Goal: Transaction & Acquisition: Purchase product/service

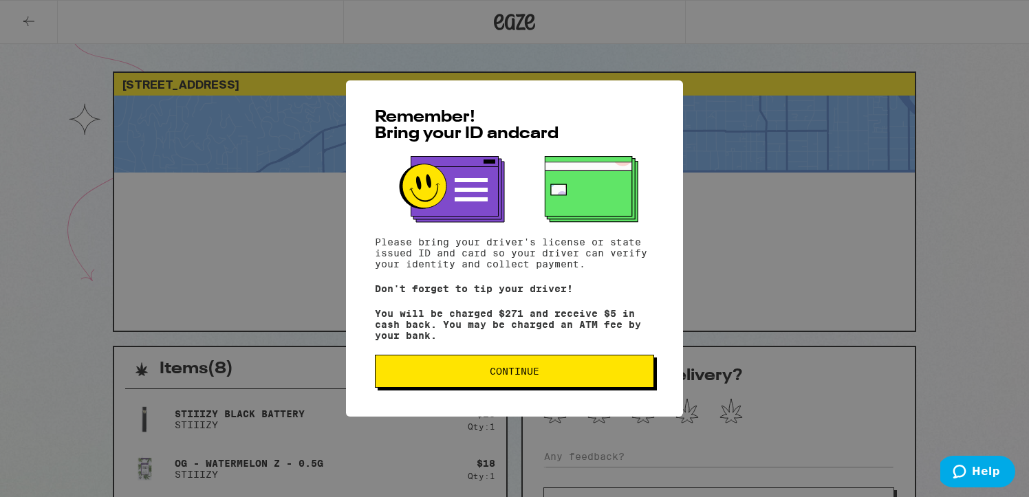
click at [463, 374] on span "Continue" at bounding box center [514, 371] width 256 height 10
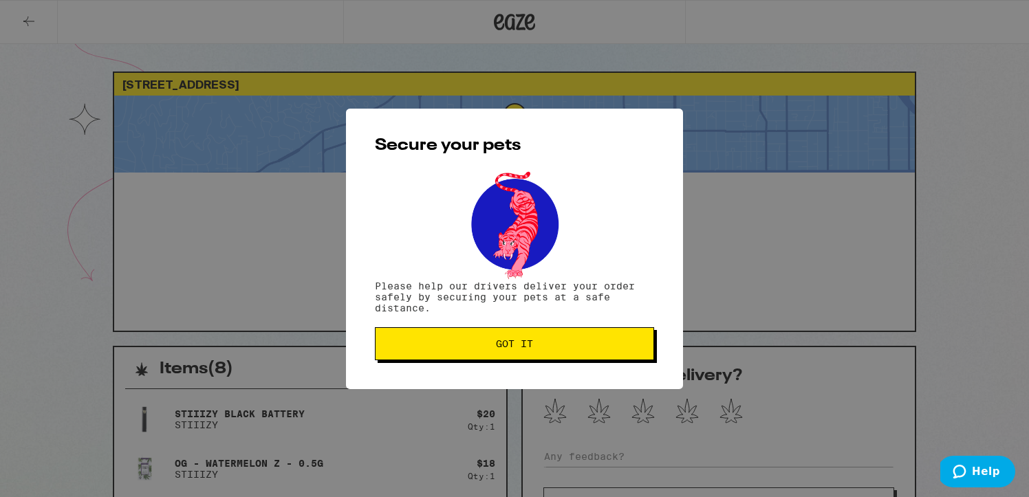
click at [521, 29] on div "Secure your pets Please help our drivers deliver your order safely by securing …" at bounding box center [514, 248] width 1029 height 497
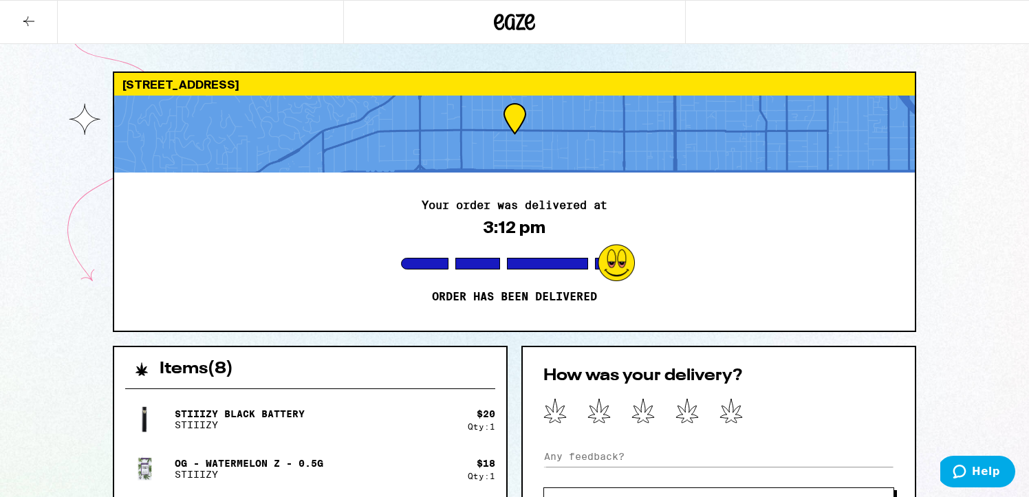
click at [523, 20] on icon at bounding box center [514, 22] width 41 height 25
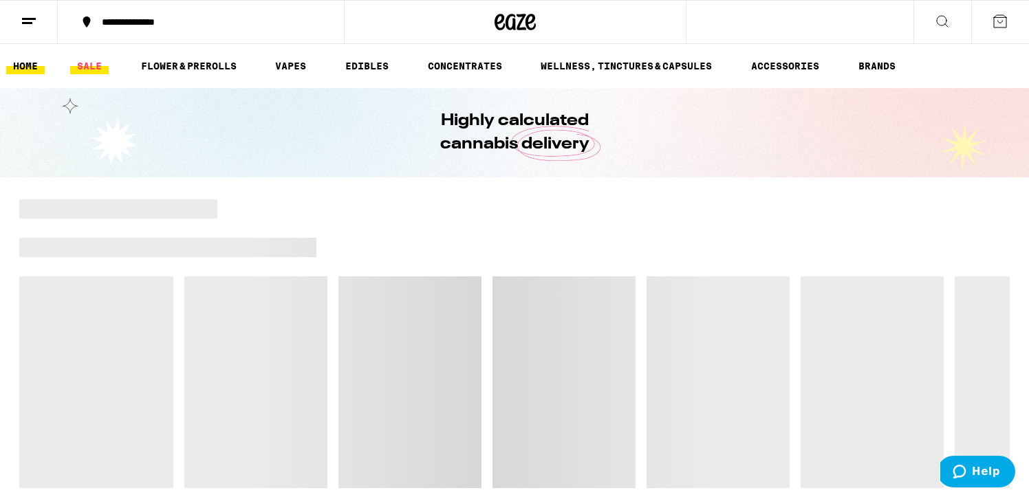
click at [102, 64] on link "SALE" at bounding box center [89, 66] width 39 height 17
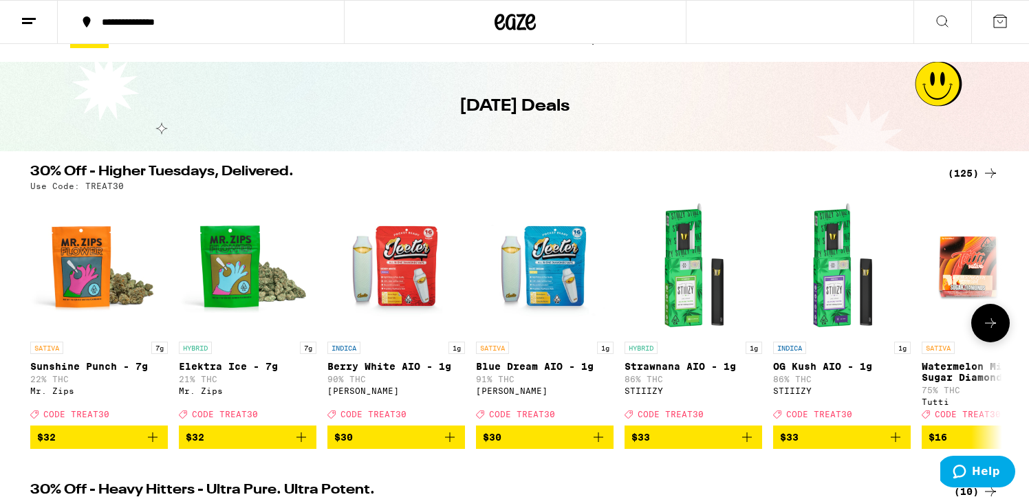
scroll to position [27, 0]
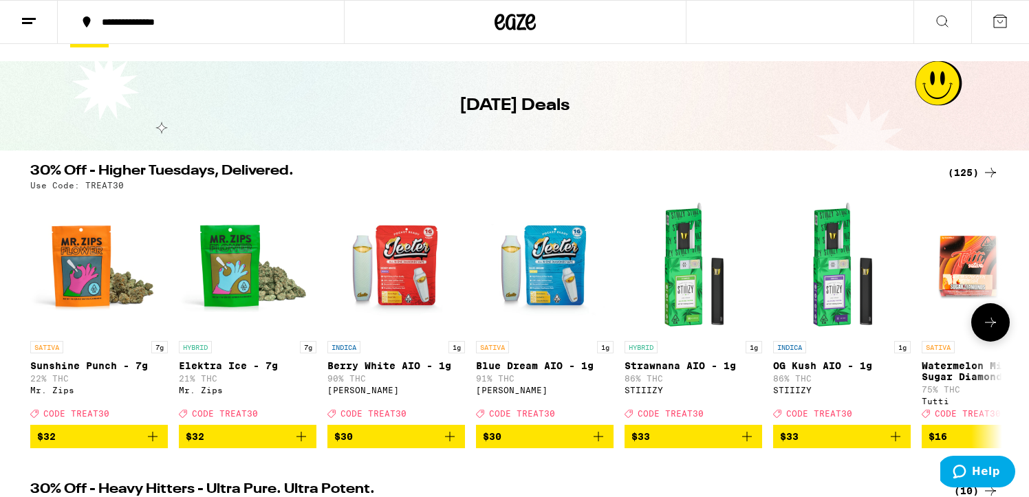
click at [985, 340] on button at bounding box center [990, 322] width 39 height 39
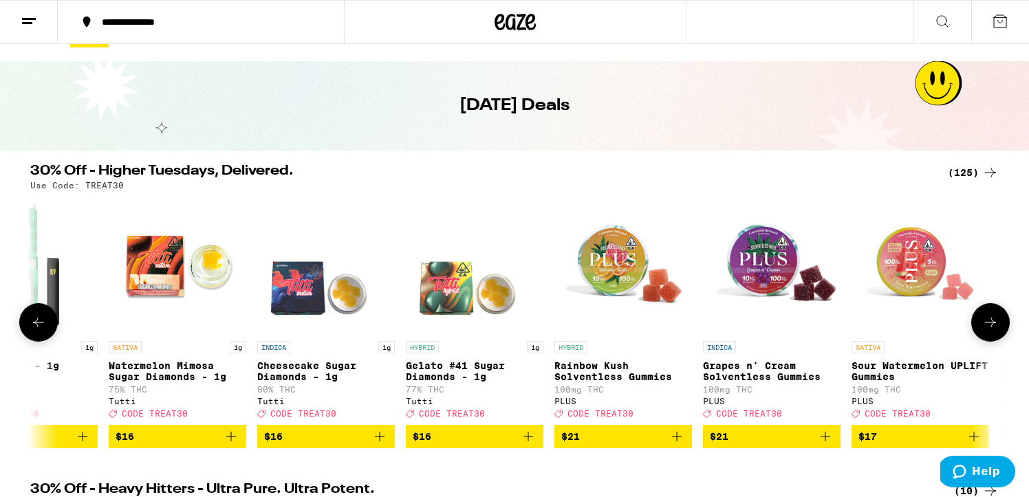
scroll to position [0, 818]
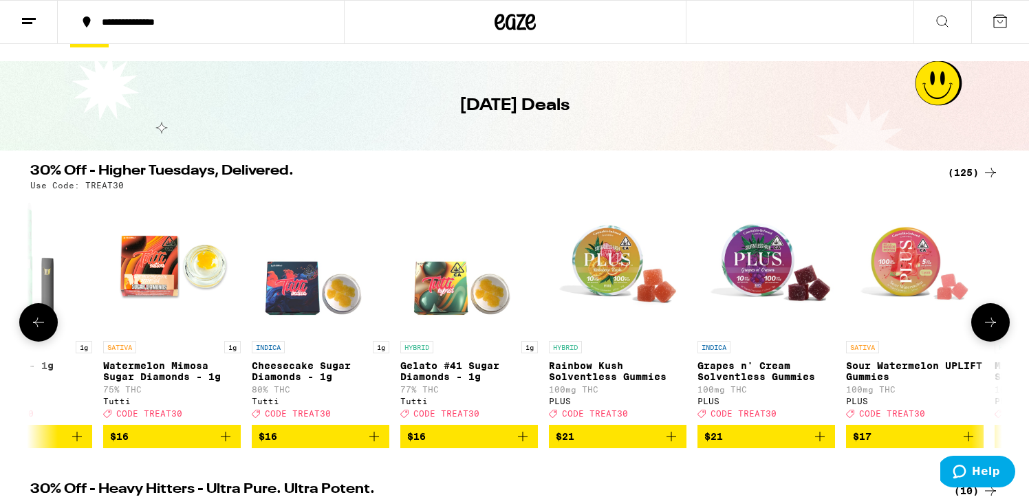
click at [985, 340] on button at bounding box center [990, 322] width 39 height 39
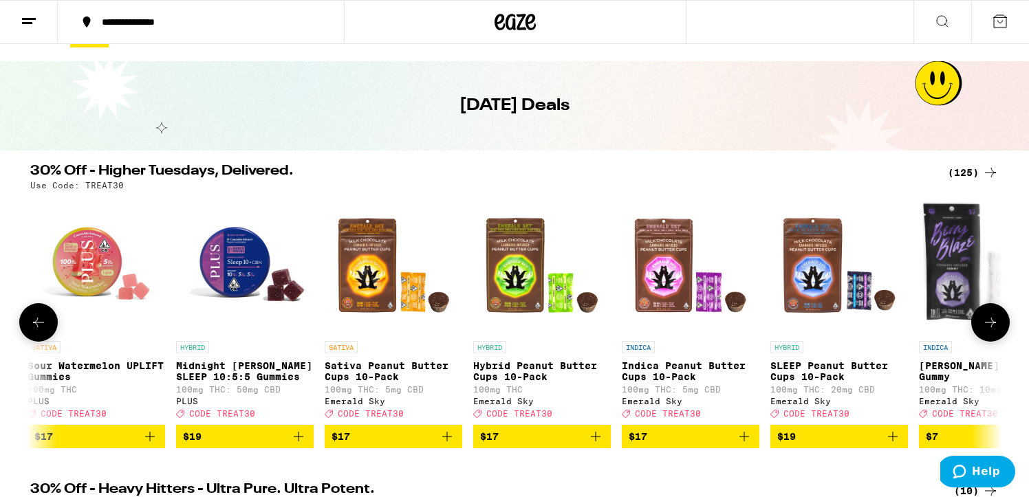
click at [985, 340] on button at bounding box center [990, 322] width 39 height 39
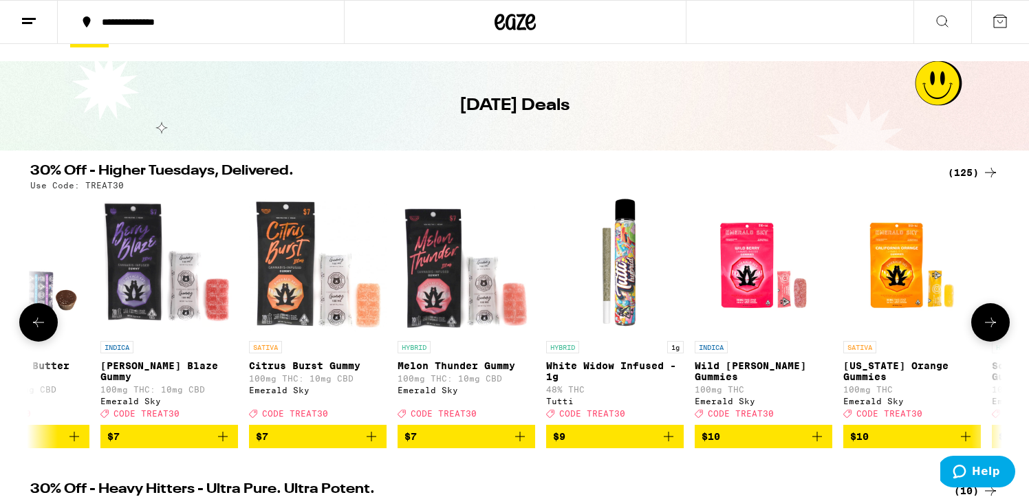
click at [985, 340] on button at bounding box center [990, 322] width 39 height 39
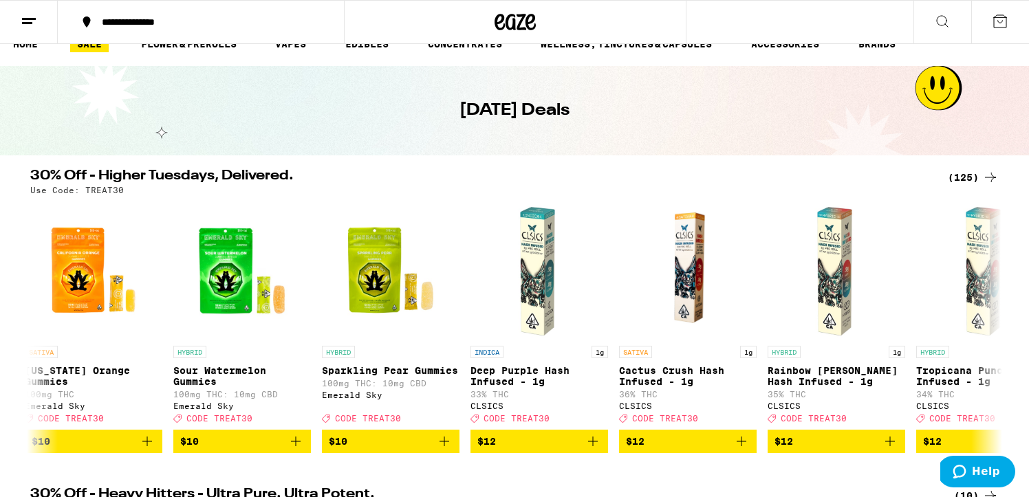
scroll to position [0, 0]
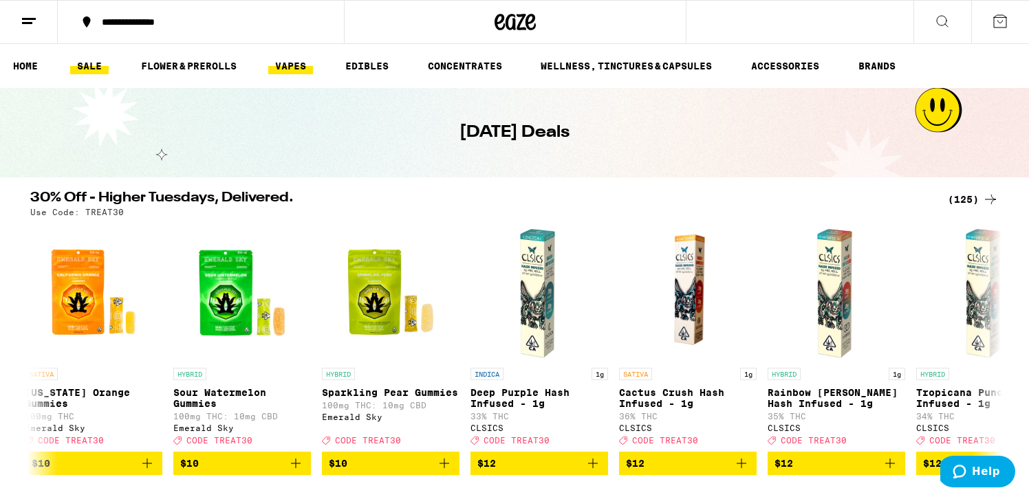
click at [296, 66] on link "VAPES" at bounding box center [290, 66] width 45 height 17
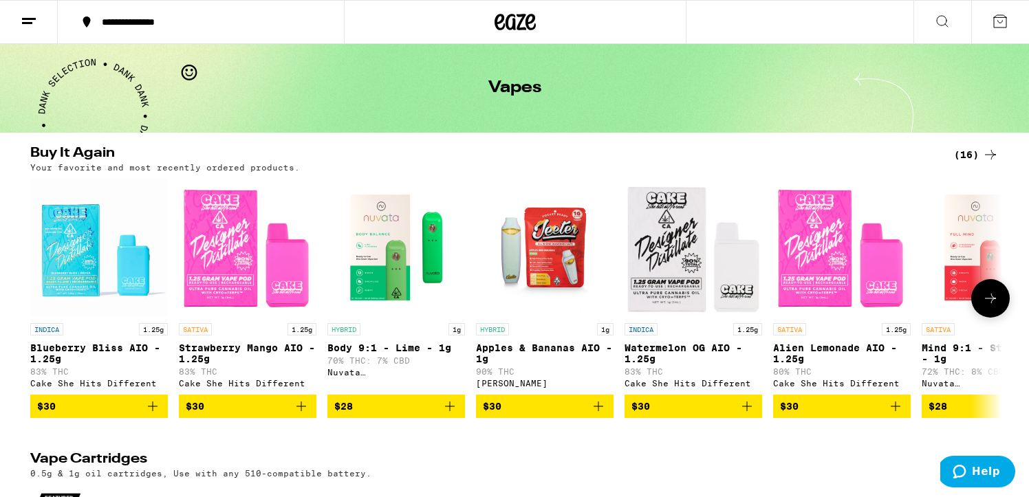
scroll to position [76, 0]
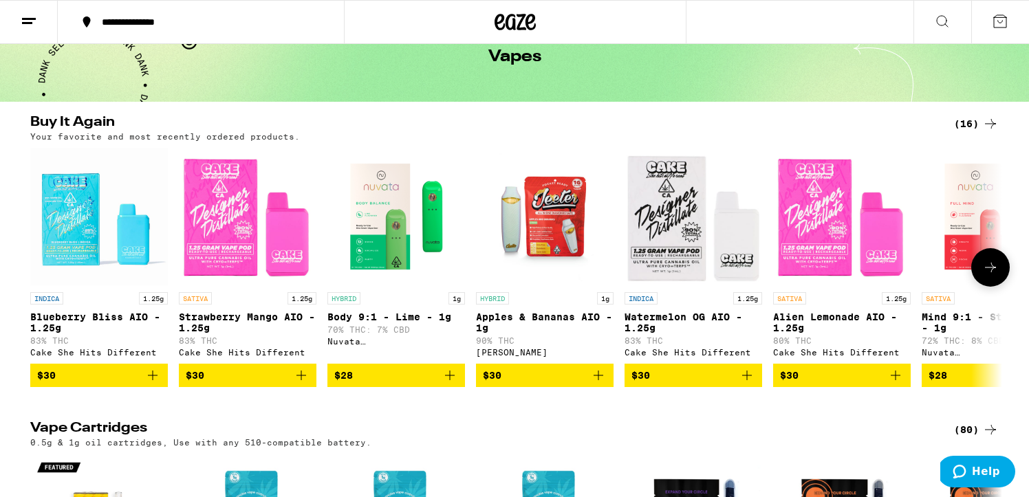
click at [155, 382] on icon "Add to bag" at bounding box center [152, 375] width 17 height 17
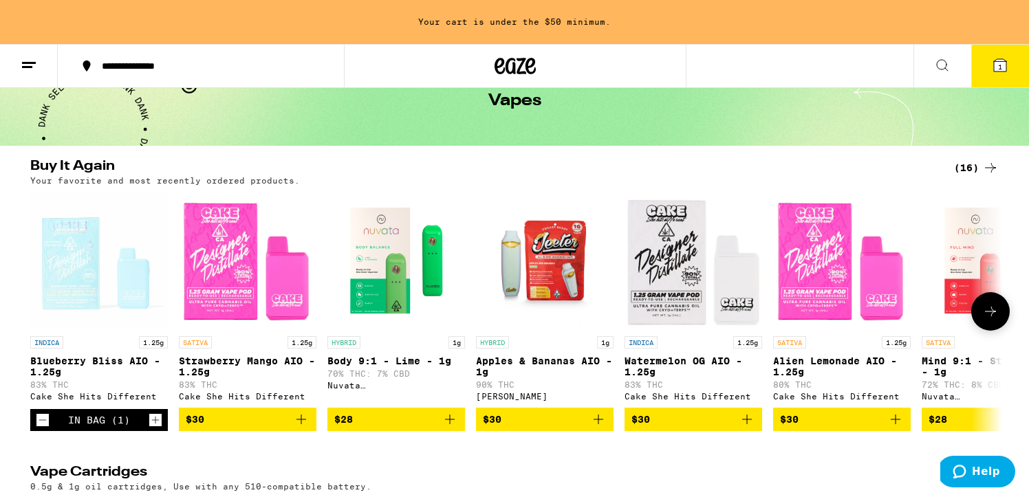
scroll to position [120, 0]
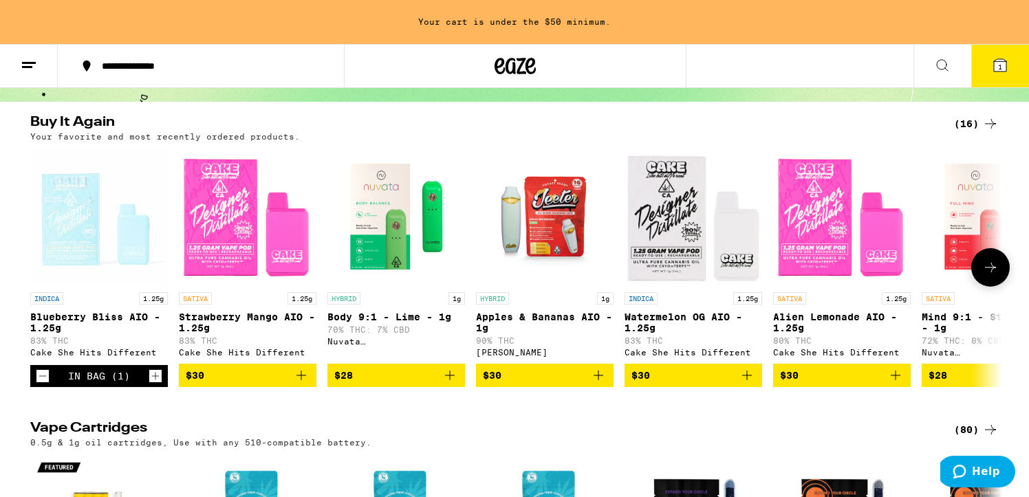
click at [302, 384] on icon "Add to bag" at bounding box center [301, 375] width 17 height 17
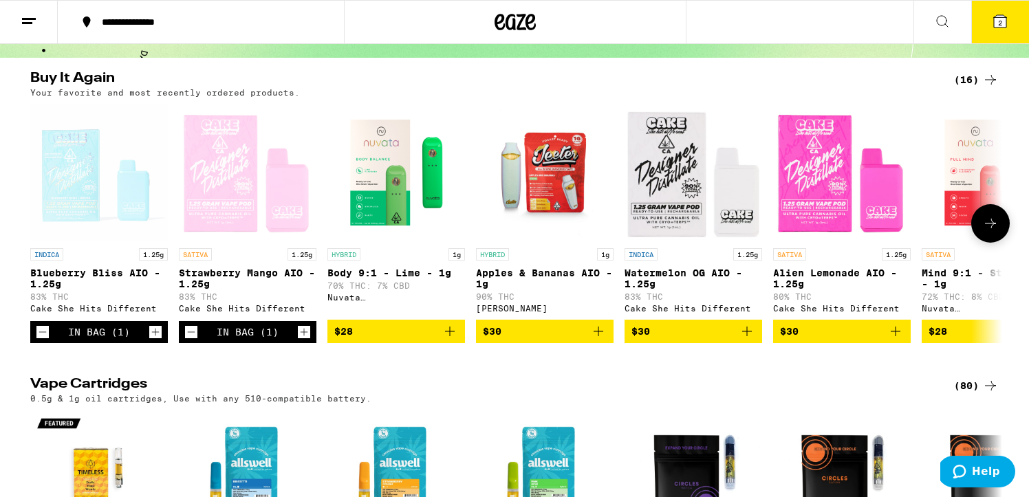
scroll to position [76, 0]
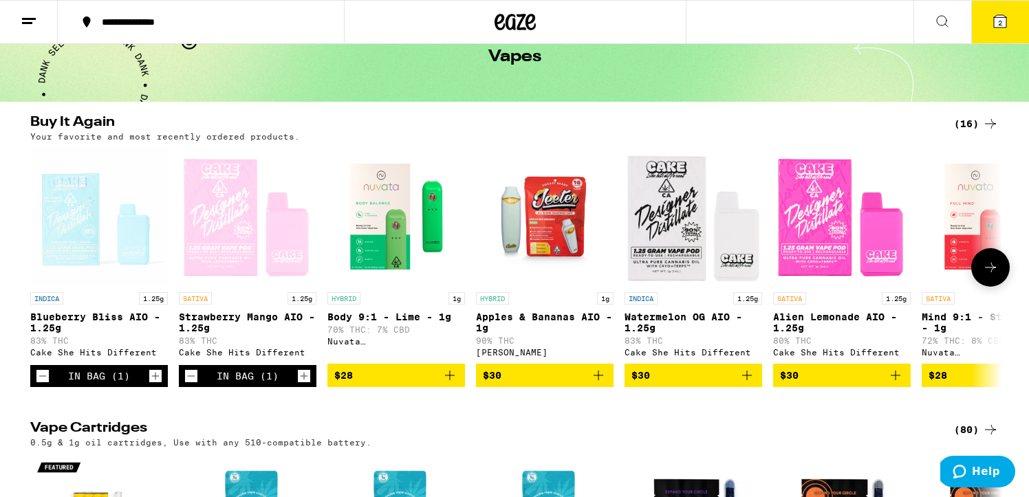
click at [991, 271] on icon at bounding box center [990, 268] width 11 height 10
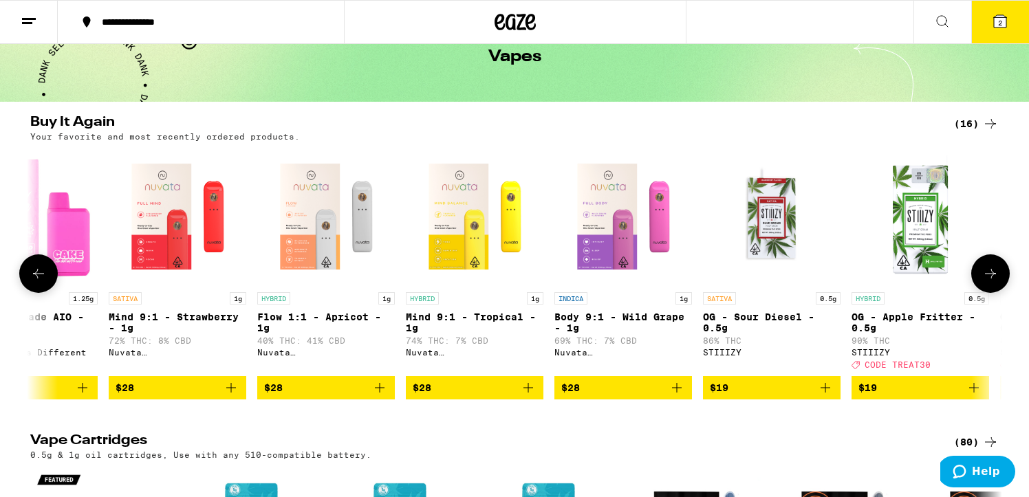
scroll to position [0, 818]
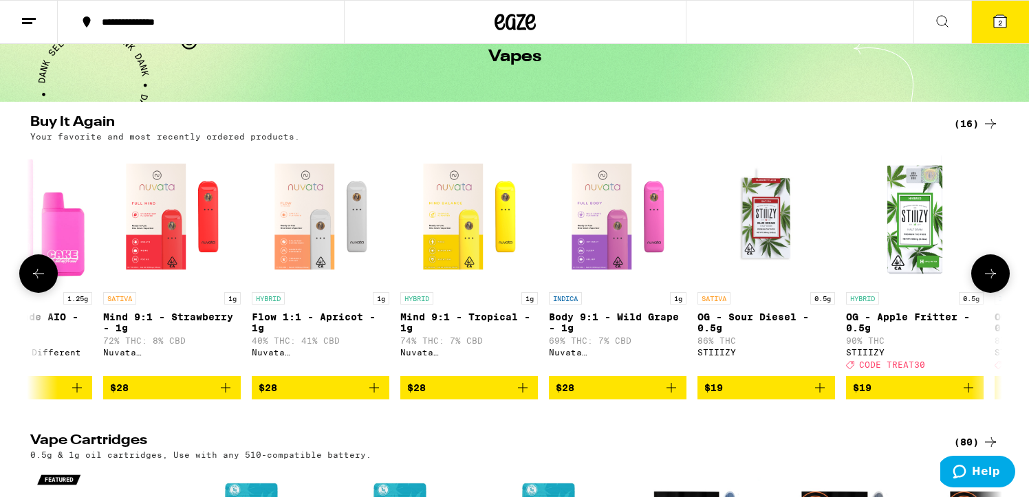
click at [41, 273] on icon at bounding box center [38, 273] width 17 height 17
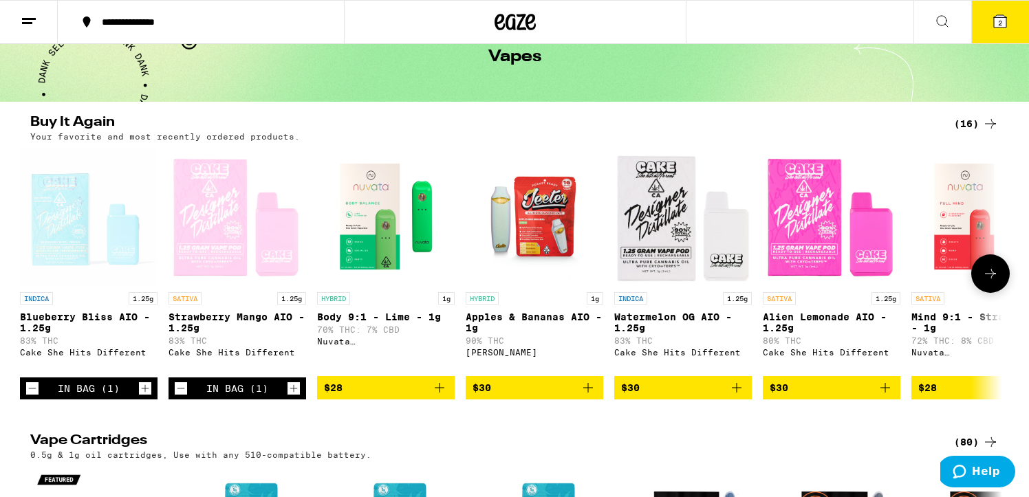
scroll to position [0, 0]
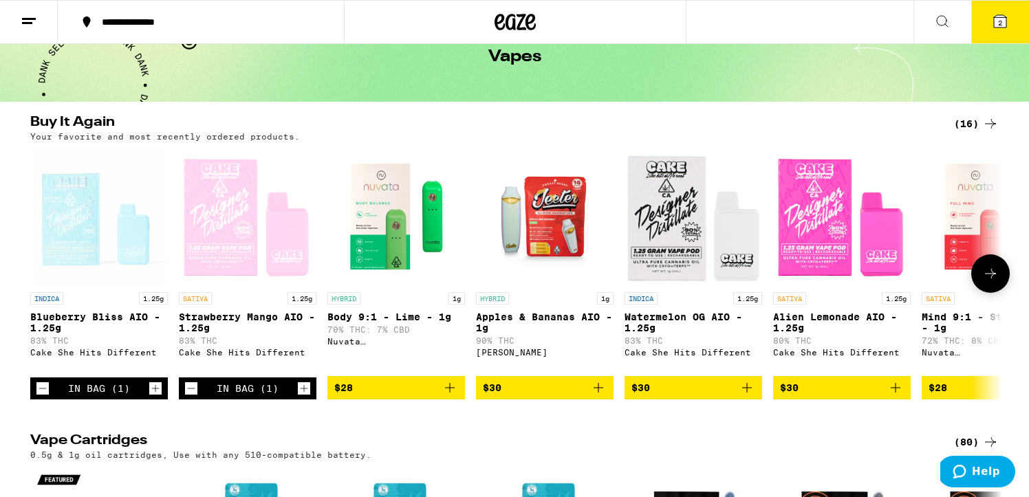
click at [676, 212] on img "Open page for Watermelon OG AIO - 1.25g from Cake She Hits Different" at bounding box center [693, 217] width 138 height 138
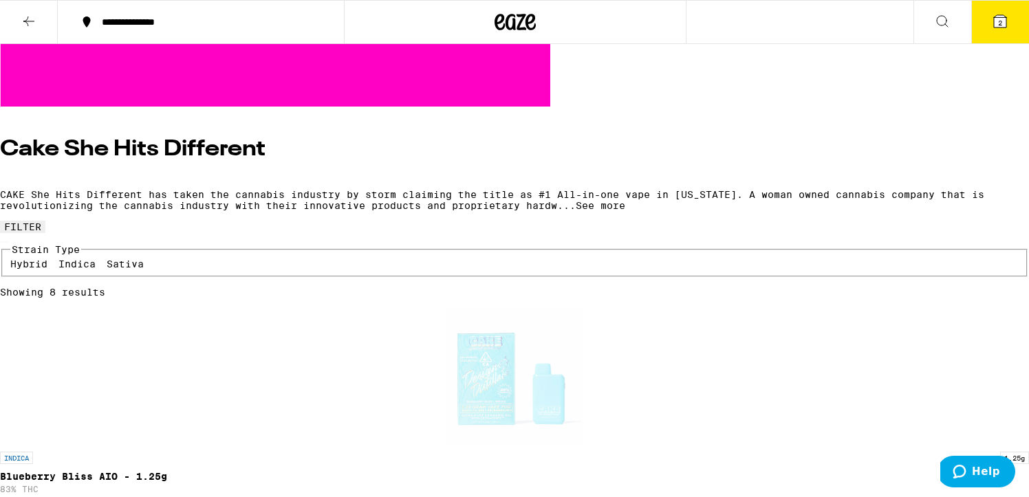
scroll to position [493, 0]
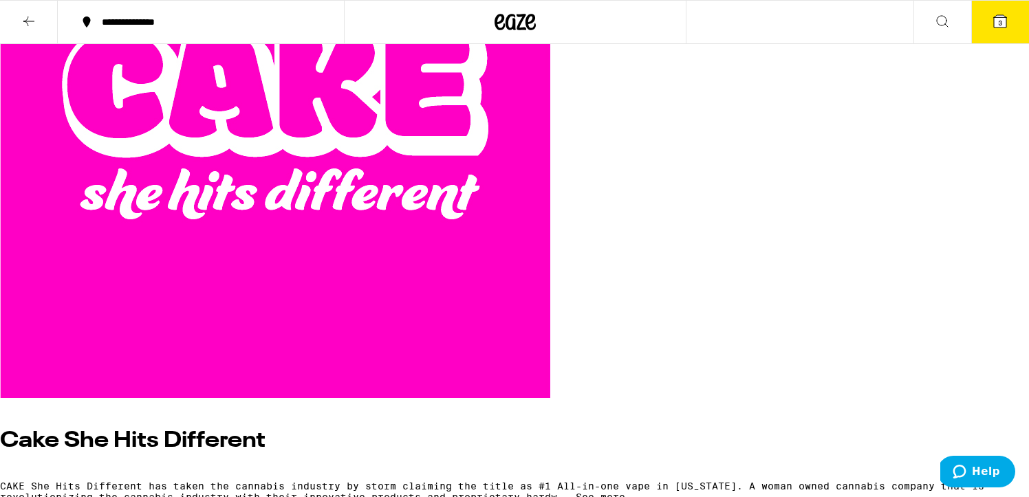
scroll to position [0, 0]
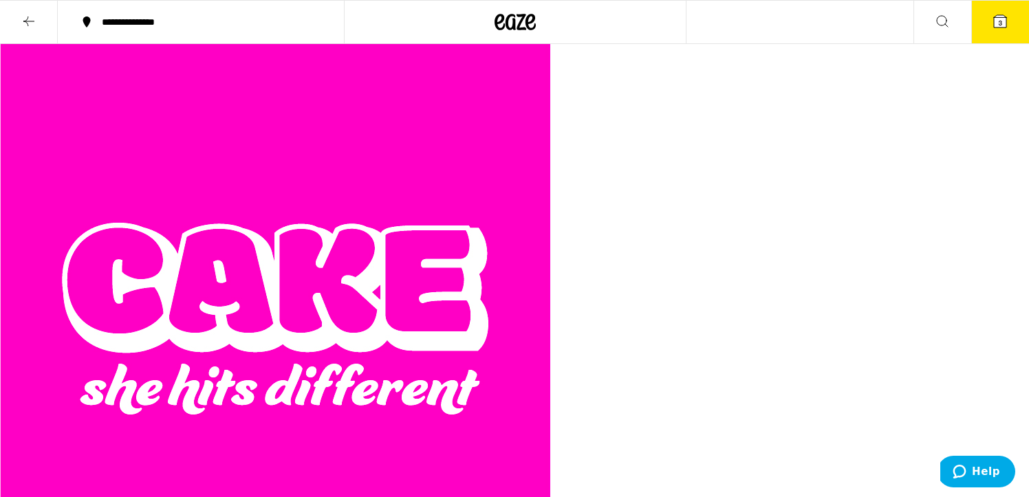
click at [37, 26] on button at bounding box center [29, 22] width 58 height 43
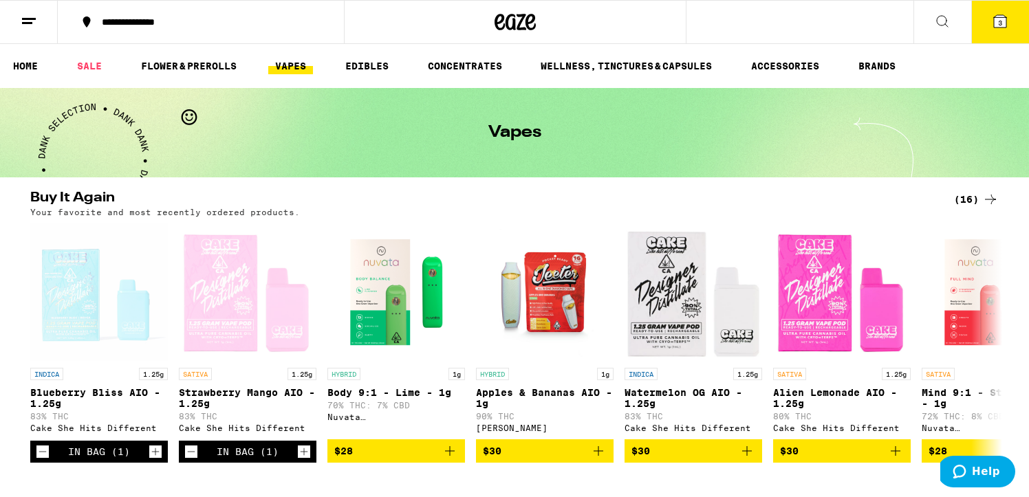
click at [203, 61] on link "FLOWER & PREROLLS" at bounding box center [188, 66] width 109 height 17
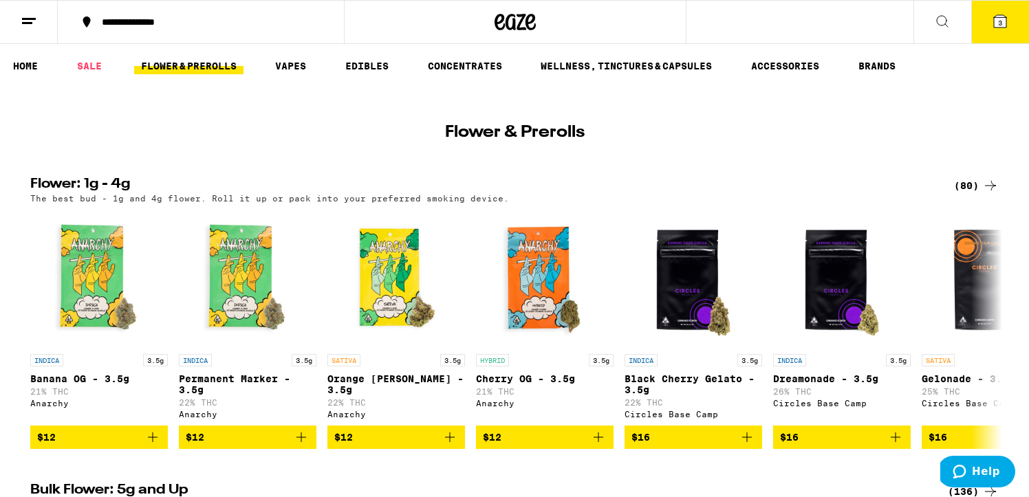
click at [934, 13] on icon at bounding box center [942, 21] width 17 height 17
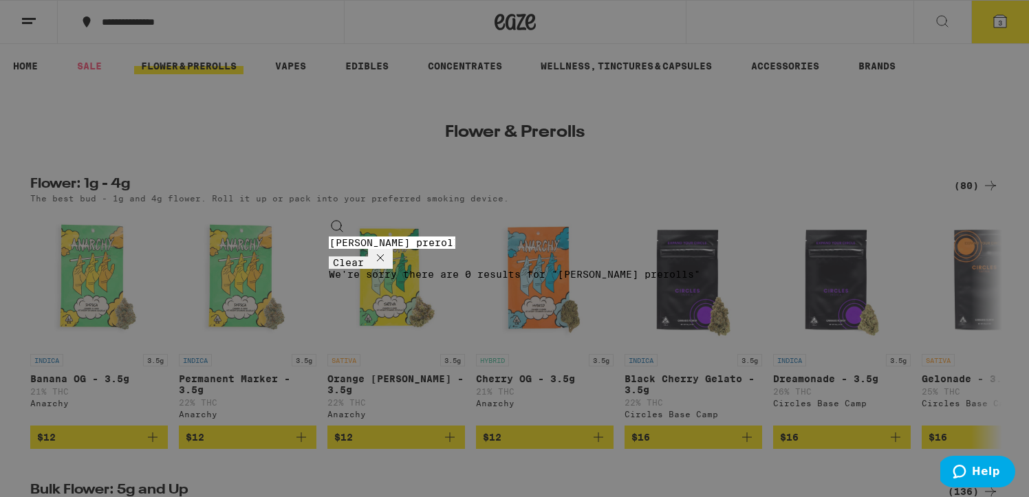
click at [329, 237] on input "[PERSON_NAME] prerolls" at bounding box center [392, 243] width 127 height 12
drag, startPoint x: 91, startPoint y: 25, endPoint x: 28, endPoint y: 25, distance: 63.3
click at [326, 218] on div "Search for Products [PERSON_NAME] pre rolls Clear" at bounding box center [514, 243] width 377 height 51
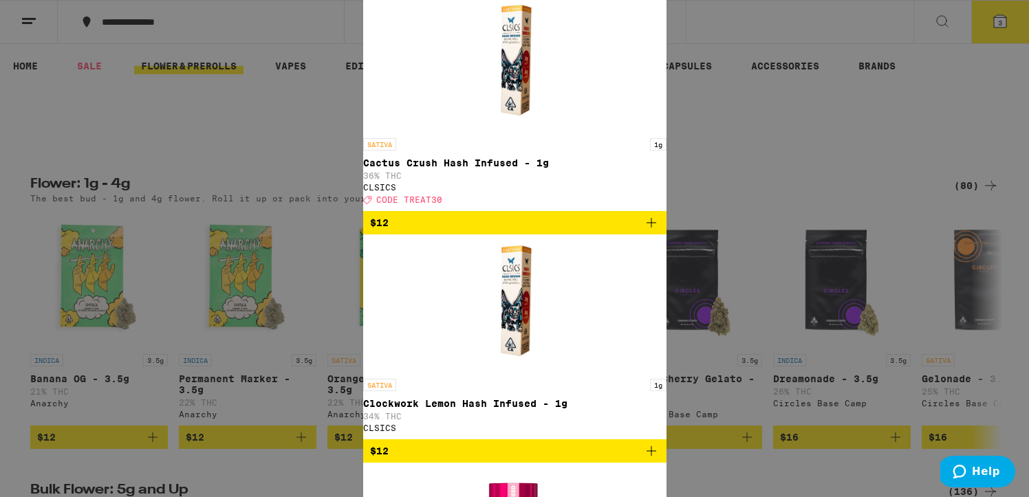
scroll to position [496, 0]
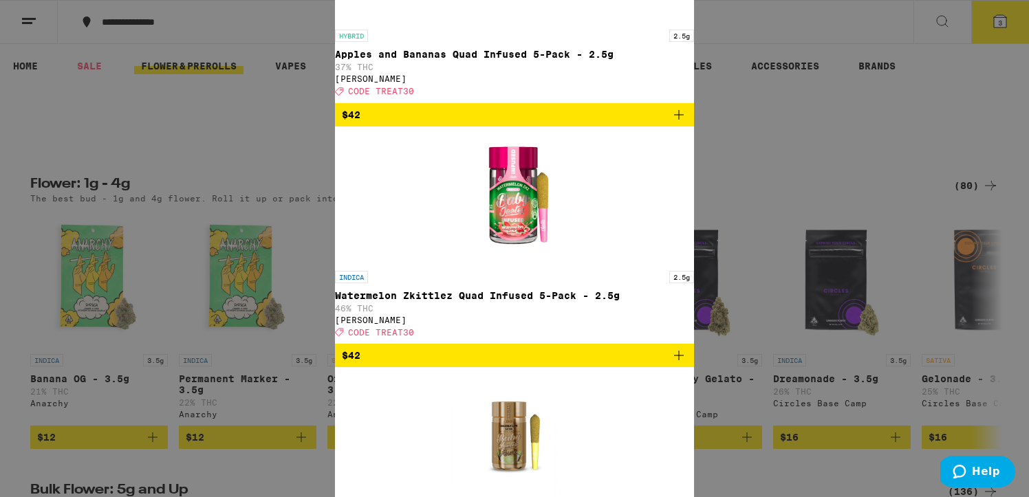
scroll to position [0, 0]
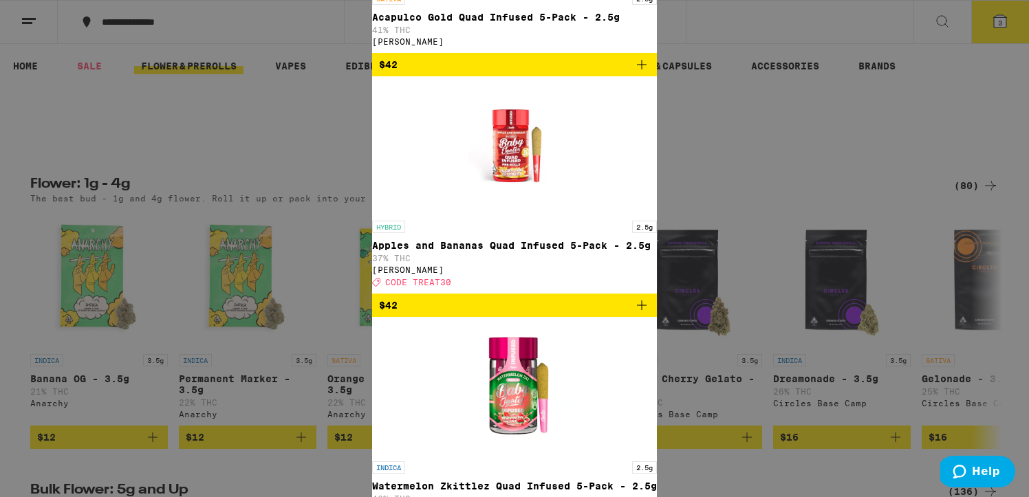
type input "baby jeeters"
click at [633, 314] on icon "Add to bag" at bounding box center [641, 305] width 17 height 17
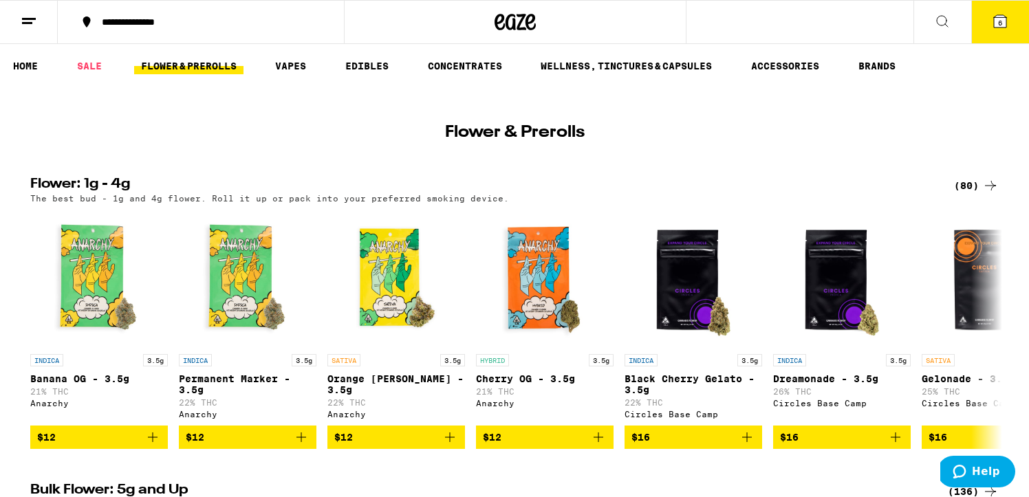
click at [991, 23] on button "6" at bounding box center [1000, 22] width 58 height 43
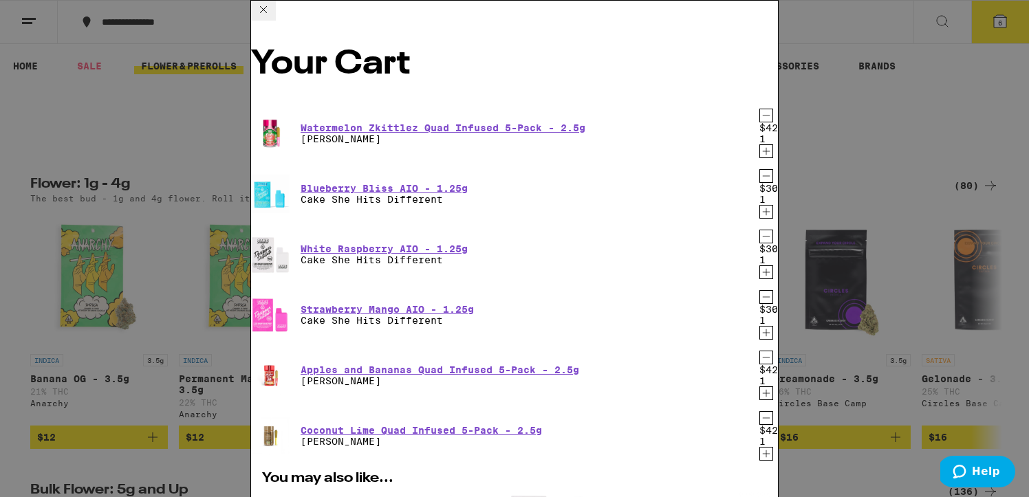
scroll to position [321, 0]
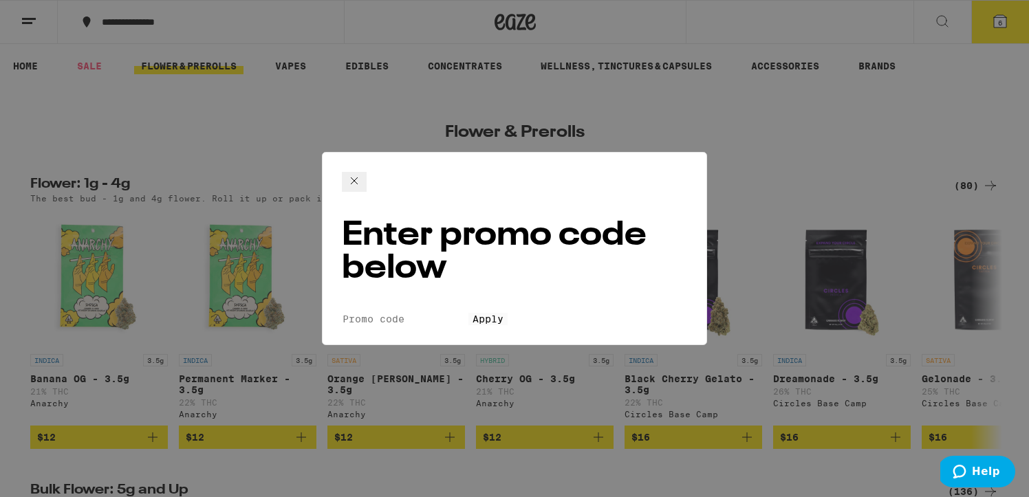
click at [440, 218] on div "Enter promo code below Promo Code Apply" at bounding box center [514, 249] width 385 height 194
click at [439, 313] on input "Promo Code" at bounding box center [405, 319] width 127 height 12
type input "treat30"
click at [468, 313] on button "Apply" at bounding box center [487, 319] width 39 height 12
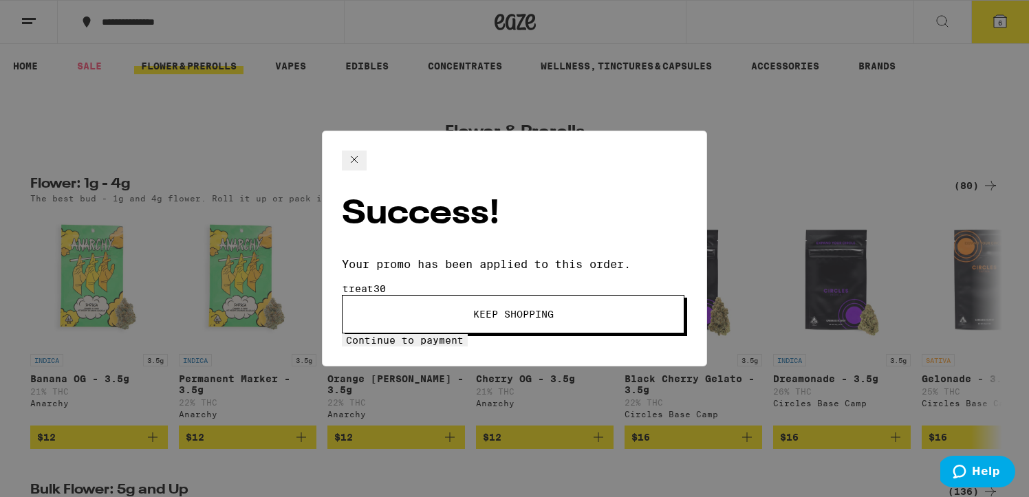
click at [468, 334] on button "Continue to payment" at bounding box center [405, 340] width 126 height 12
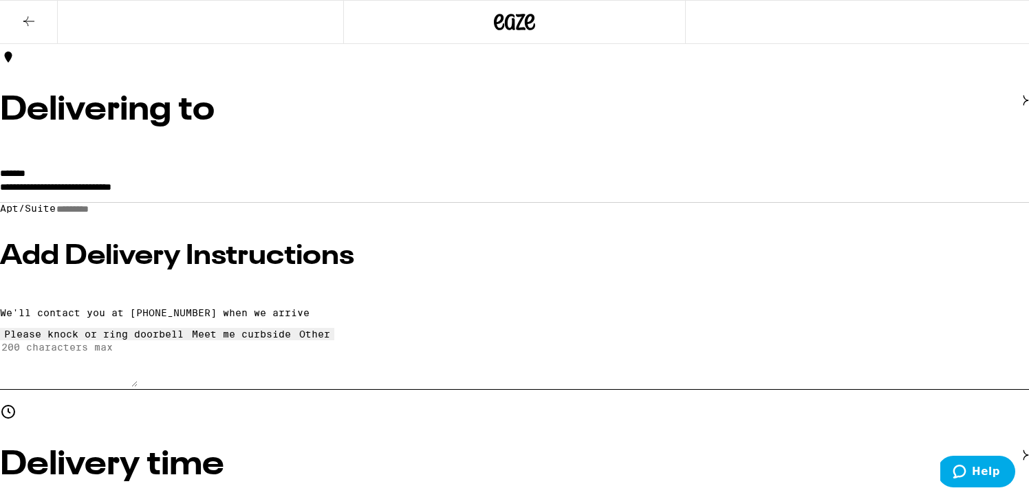
scroll to position [116, 0]
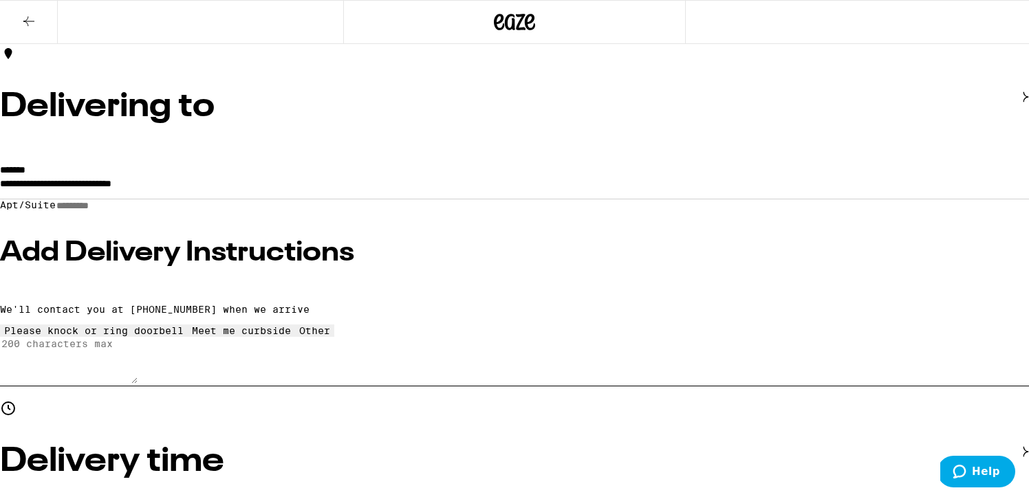
radio input "true"
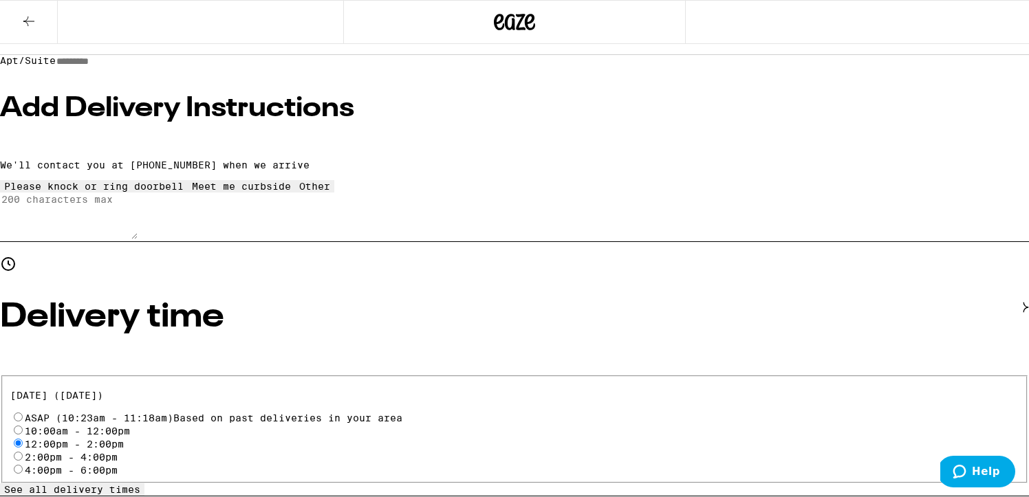
scroll to position [327, 0]
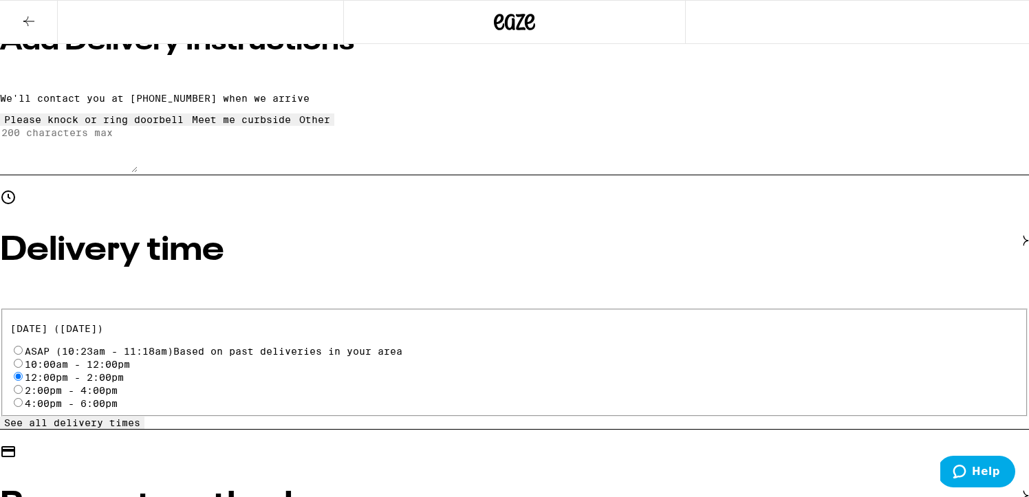
radio input "true"
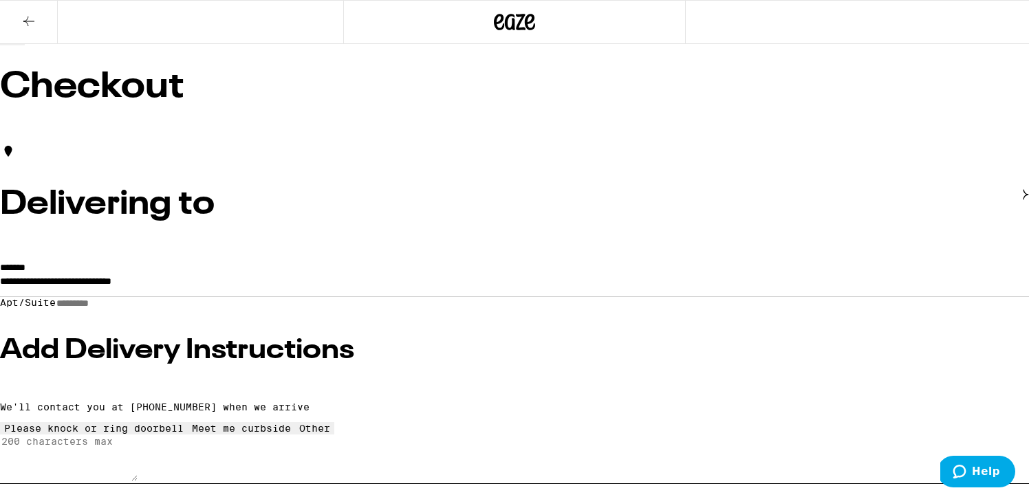
scroll to position [21, 0]
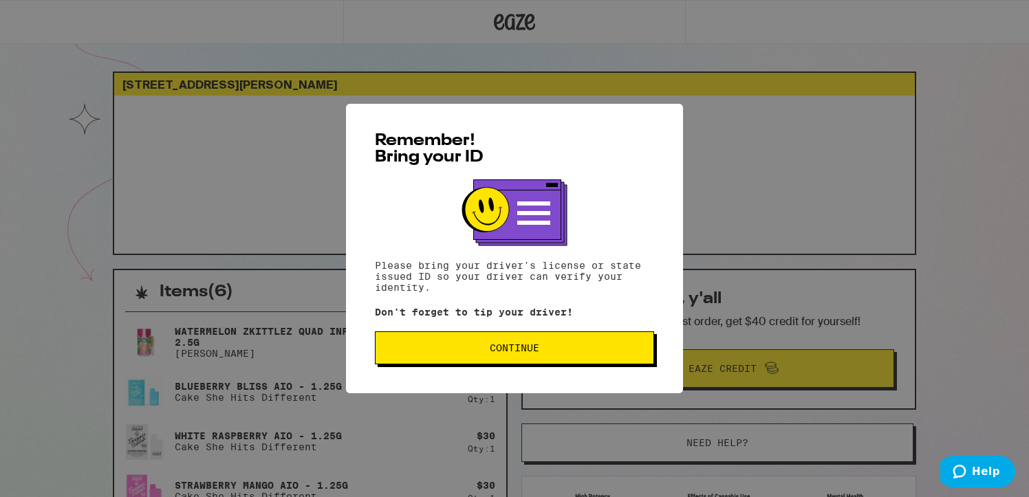
click at [642, 372] on div "Remember! Bring your ID Please bring your driver's license or state issued ID s…" at bounding box center [514, 248] width 337 height 289
click at [592, 362] on button "Continue" at bounding box center [514, 347] width 279 height 33
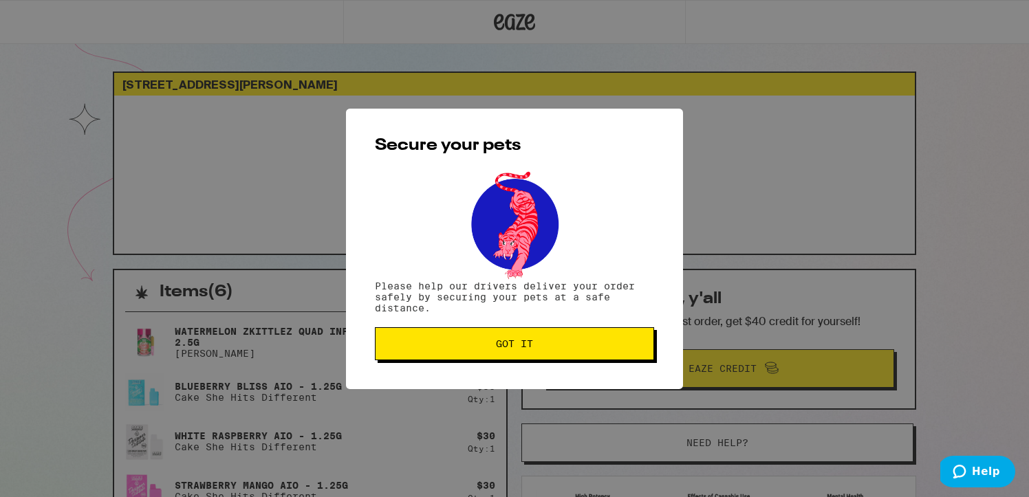
click at [592, 360] on button "Got it" at bounding box center [514, 343] width 279 height 33
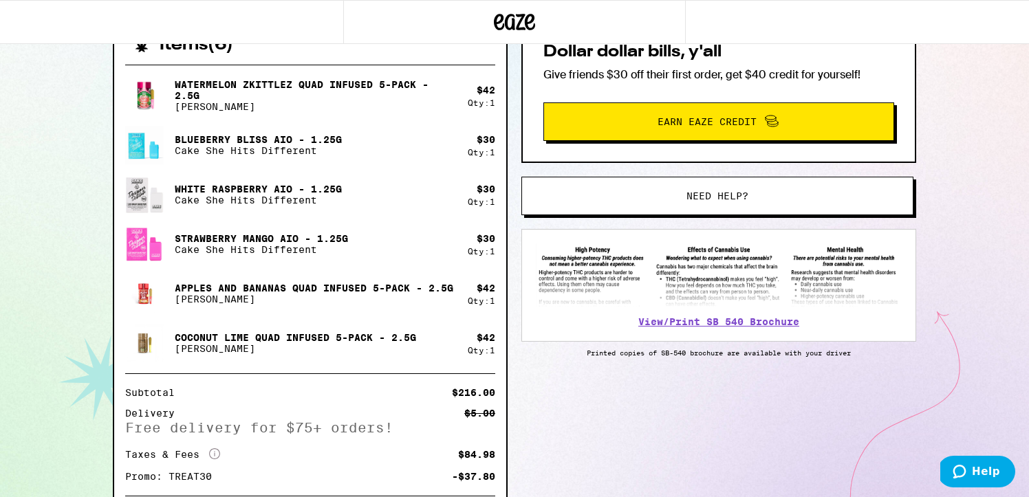
scroll to position [412, 0]
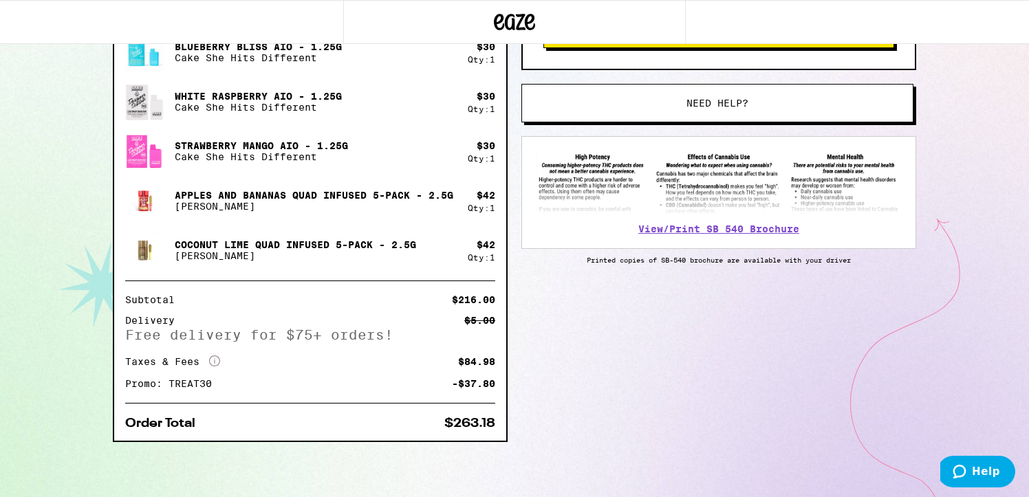
click at [193, 430] on div "Watermelon Zkittlez Quad Infused 5-Pack - 2.5g [PERSON_NAME] $ 42 Qty: 1 Bluebe…" at bounding box center [310, 201] width 392 height 480
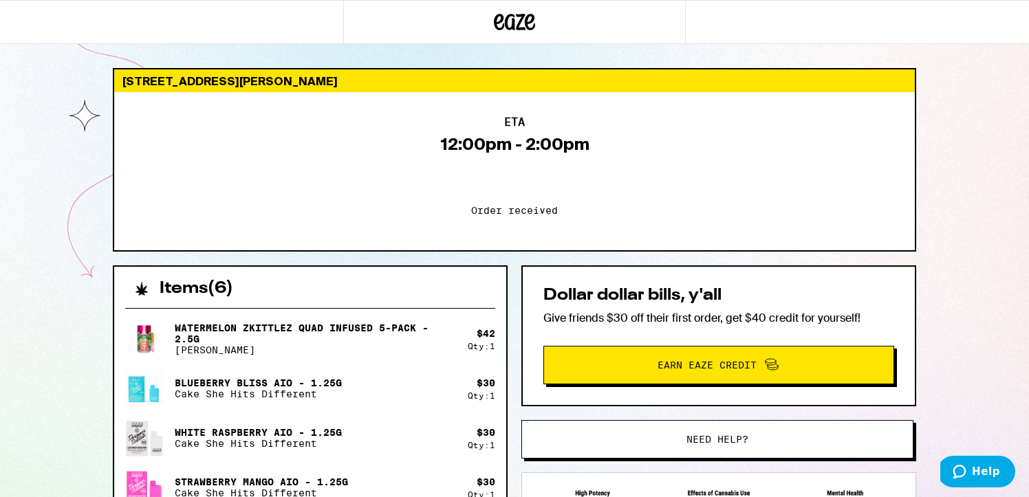
scroll to position [0, 0]
